Goal: Information Seeking & Learning: Learn about a topic

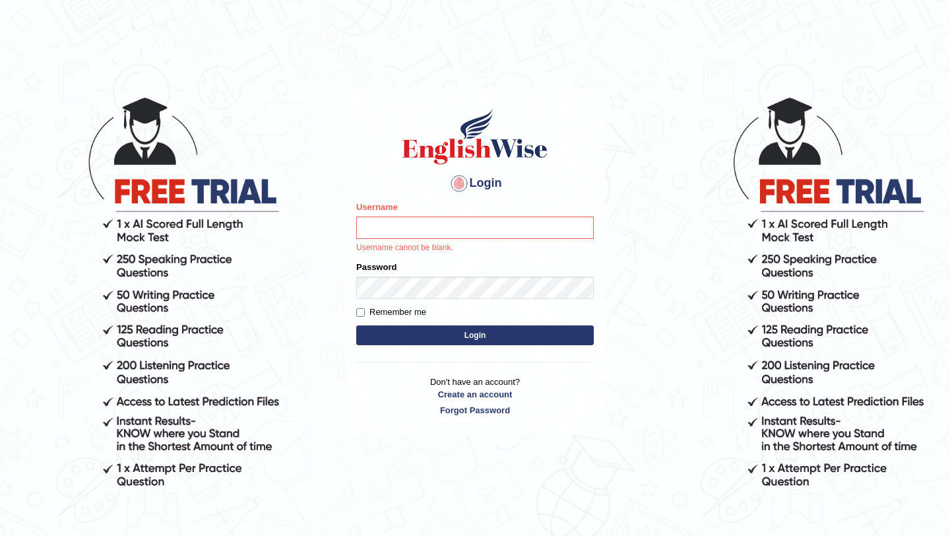
click at [445, 222] on input "Username" at bounding box center [475, 227] width 238 height 22
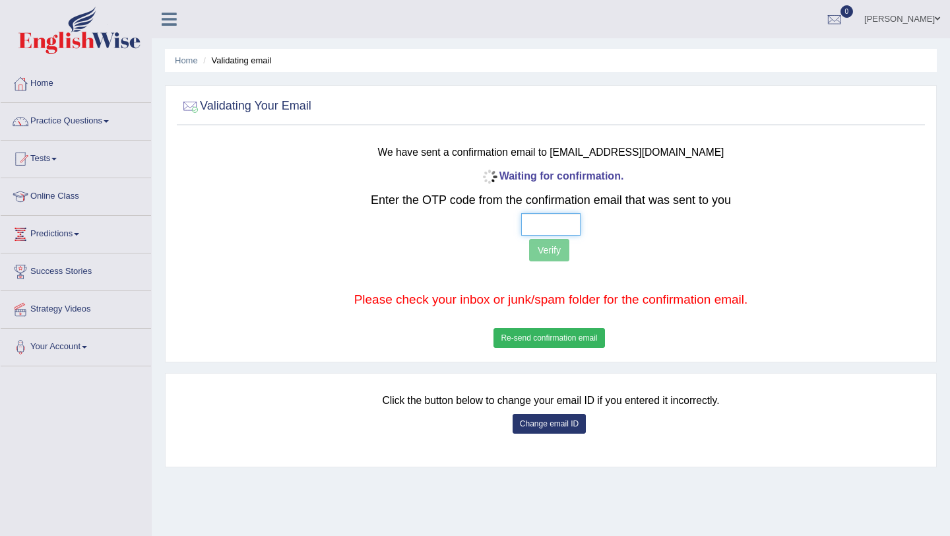
click at [546, 229] on input "text" at bounding box center [550, 224] width 59 height 22
type input "3 1 5 5"
click at [554, 255] on button "Verify" at bounding box center [549, 250] width 40 height 22
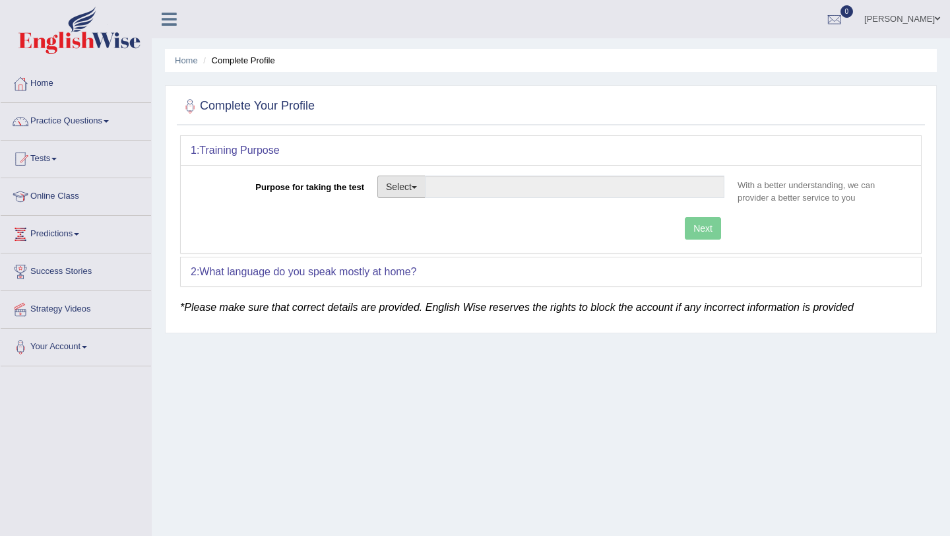
click at [418, 183] on button "Select" at bounding box center [401, 186] width 48 height 22
click at [427, 232] on link "Permanent Residency" at bounding box center [436, 232] width 117 height 17
type input "Permanent Residency"
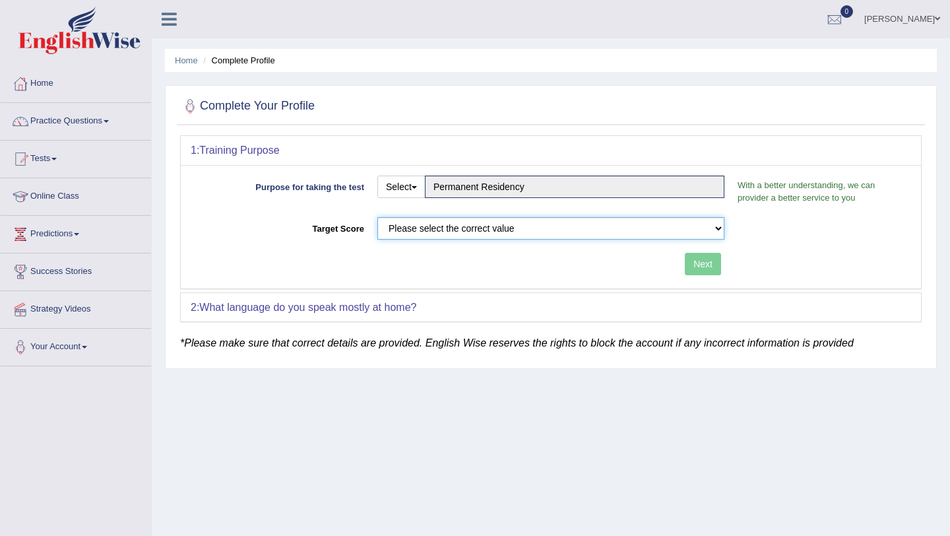
click at [662, 224] on select "Please select the correct value 50 (6 bands) 58 (6.5 bands) 65 (7 bands) 79 (8 …" at bounding box center [550, 228] width 347 height 22
select select "79"
click at [377, 217] on select "Please select the correct value 50 (6 bands) 58 (6.5 bands) 65 (7 bands) 79 (8 …" at bounding box center [550, 228] width 347 height 22
click at [693, 261] on button "Next" at bounding box center [703, 264] width 36 height 22
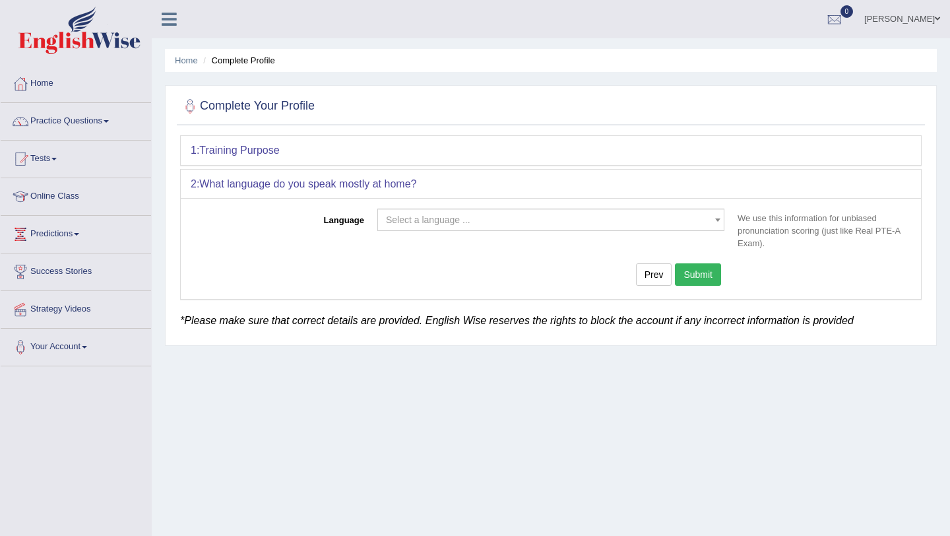
click at [521, 220] on span "Select a language ..." at bounding box center [547, 219] width 322 height 13
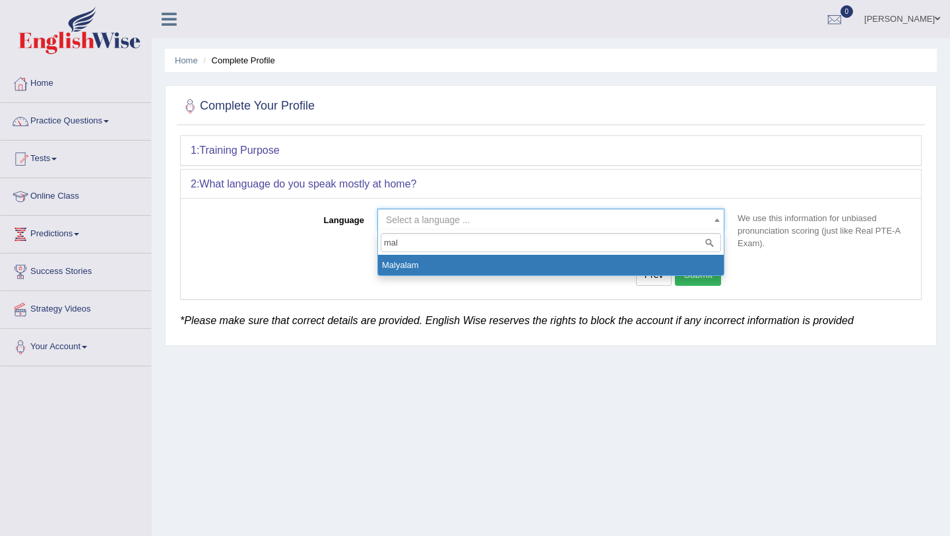
type input "mal"
select select "Malyalam"
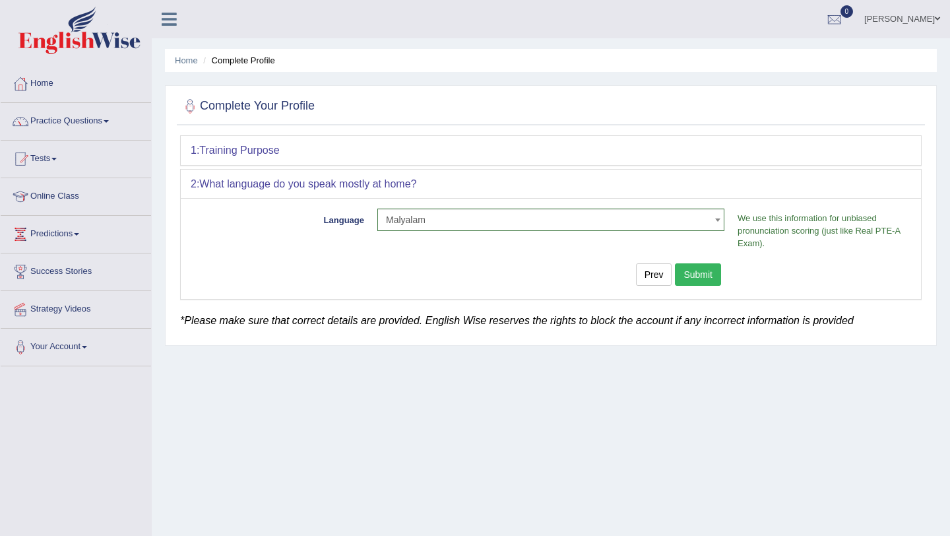
click at [690, 278] on button "Submit" at bounding box center [698, 274] width 46 height 22
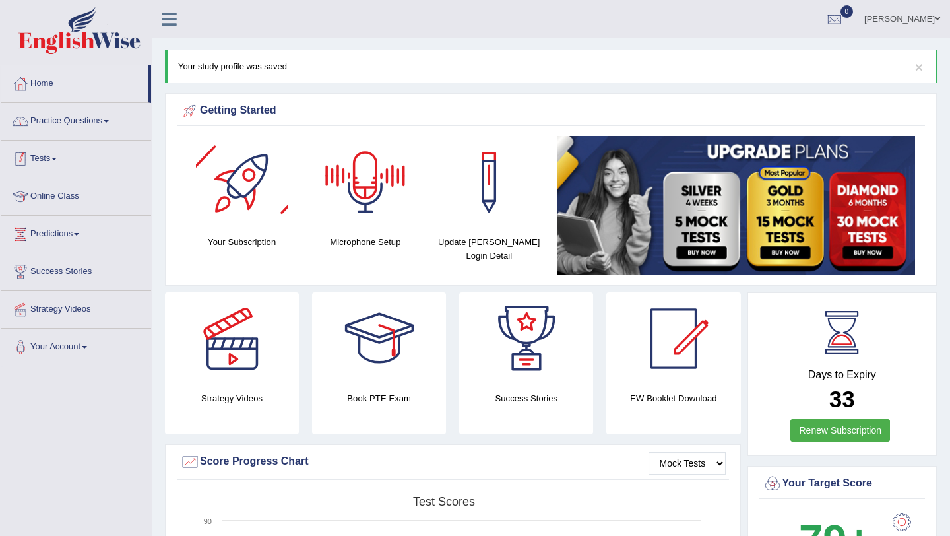
click at [98, 114] on link "Practice Questions" at bounding box center [76, 119] width 150 height 33
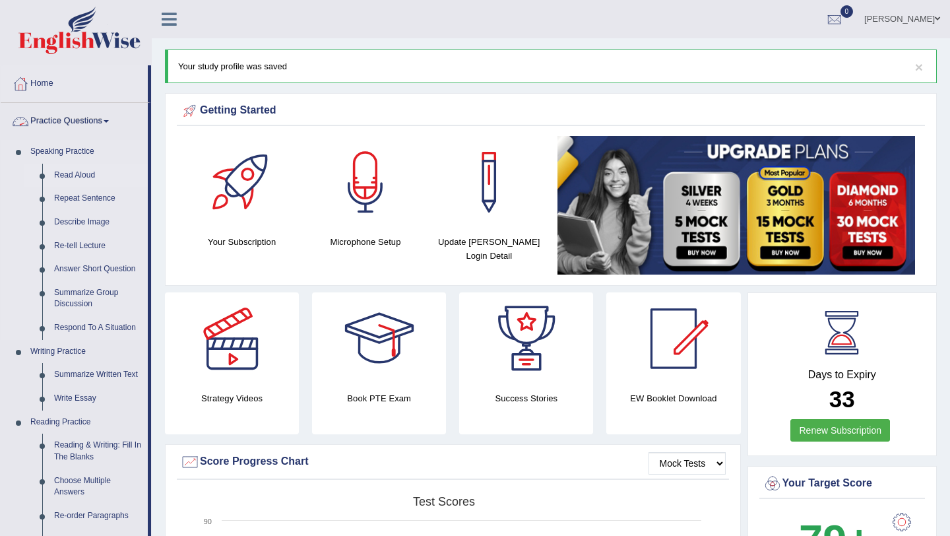
click at [85, 174] on link "Read Aloud" at bounding box center [98, 176] width 100 height 24
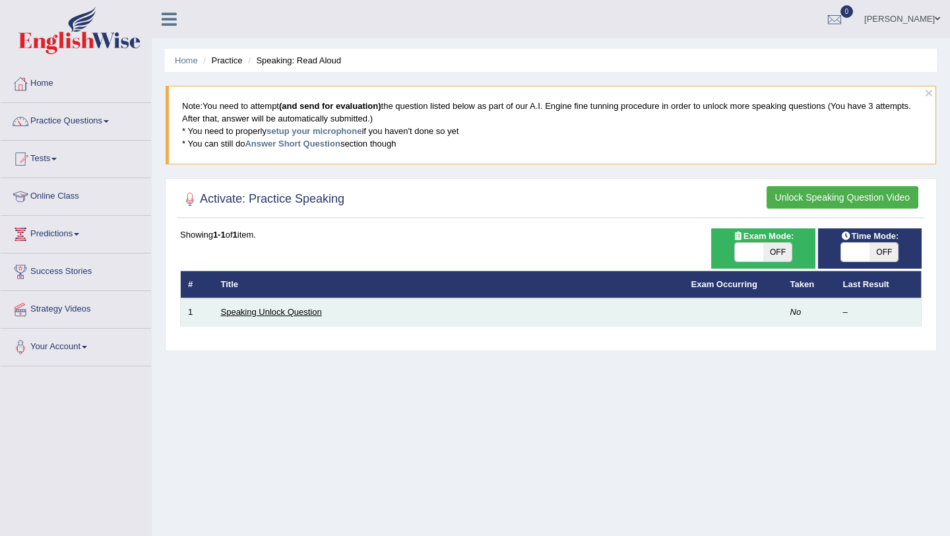
click at [317, 315] on link "Speaking Unlock Question" at bounding box center [271, 312] width 101 height 10
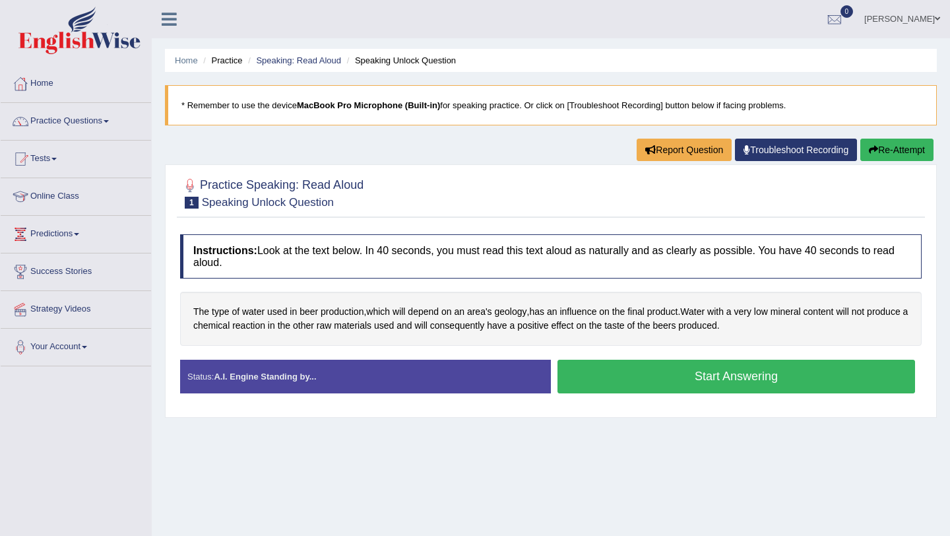
click at [660, 383] on button "Start Answering" at bounding box center [736, 377] width 358 height 34
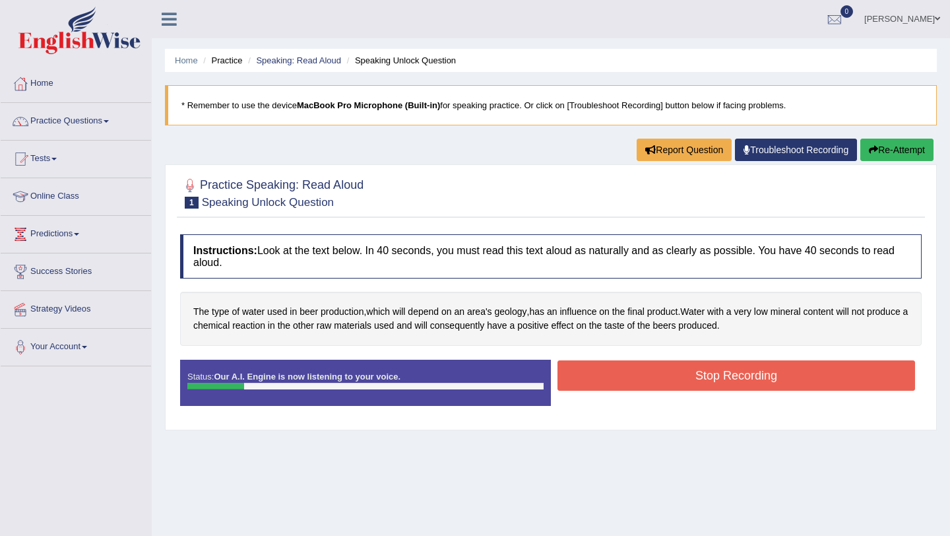
click at [662, 383] on button "Stop Recording" at bounding box center [736, 375] width 358 height 30
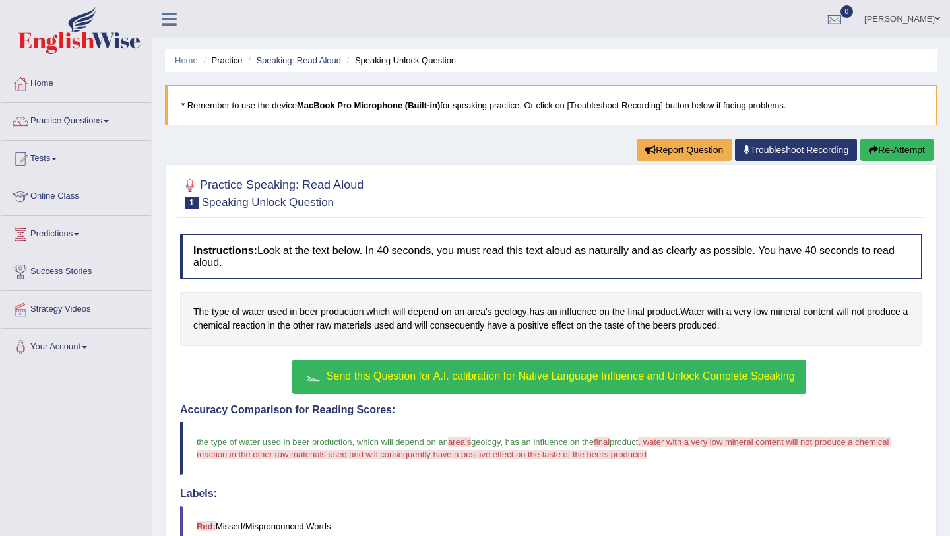
click at [633, 373] on span "Send this Question for A.I. calibration for Native Language Influence and Unloc…" at bounding box center [561, 375] width 468 height 11
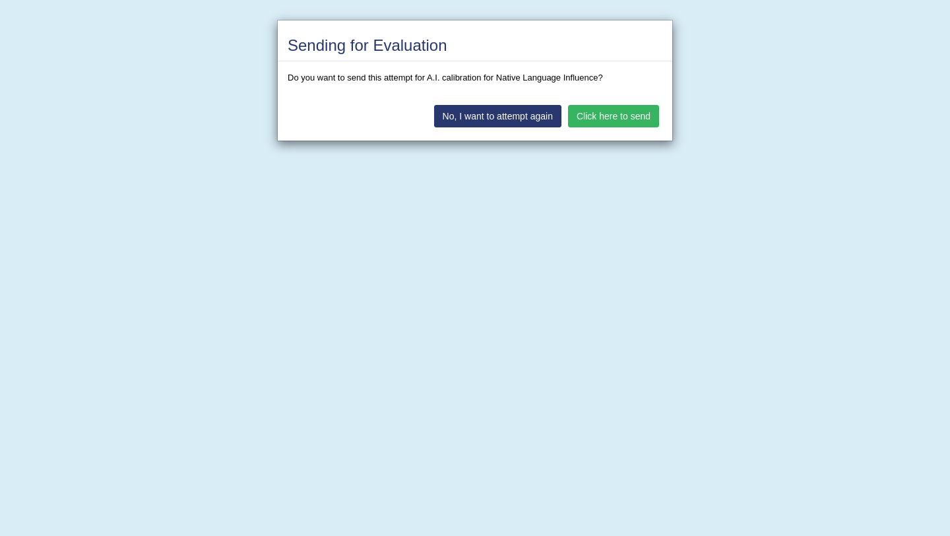
click at [620, 115] on button "Click here to send" at bounding box center [613, 116] width 91 height 22
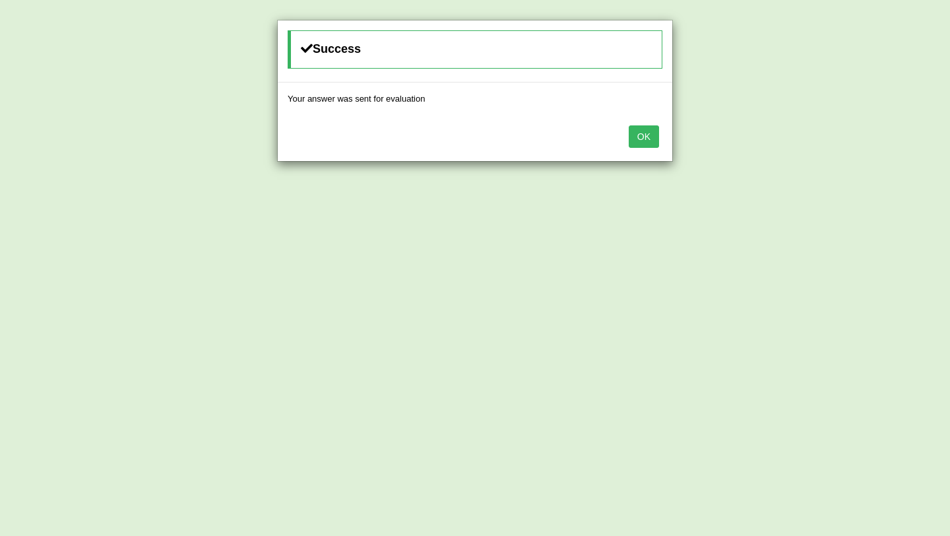
click at [633, 129] on button "OK" at bounding box center [644, 136] width 30 height 22
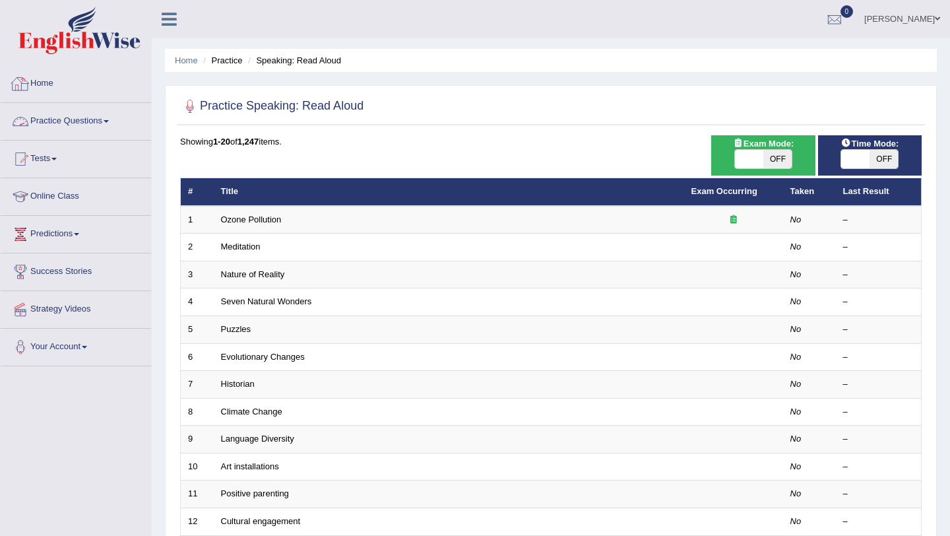
click at [57, 85] on link "Home" at bounding box center [76, 81] width 150 height 33
